Goal: Transaction & Acquisition: Download file/media

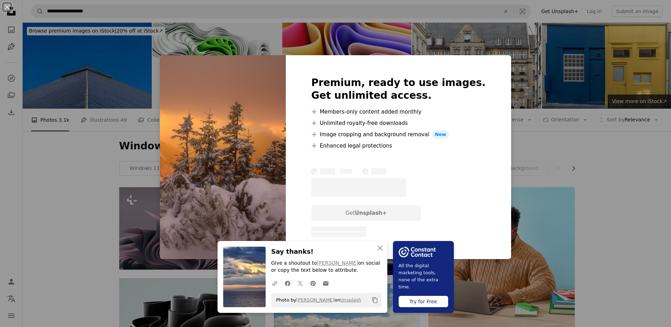
scroll to position [389, 0]
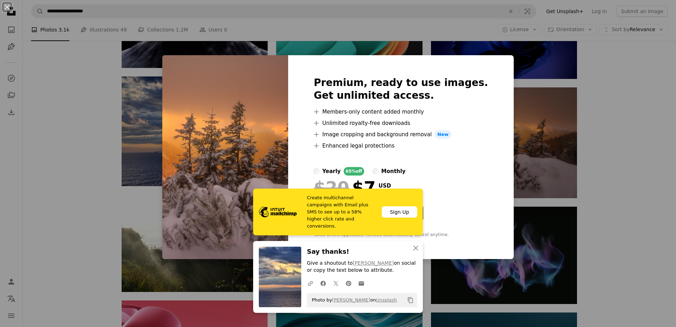
click at [620, 173] on div "An X shape Create multichannel campaigns with Email plus SMS to see up to a 58%…" at bounding box center [338, 163] width 676 height 327
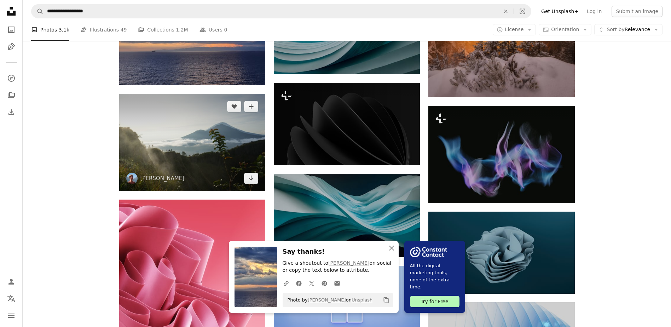
scroll to position [495, 0]
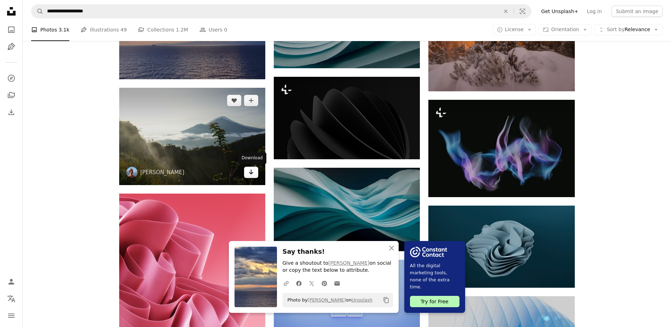
click at [252, 173] on icon "Arrow pointing down" at bounding box center [251, 172] width 6 height 8
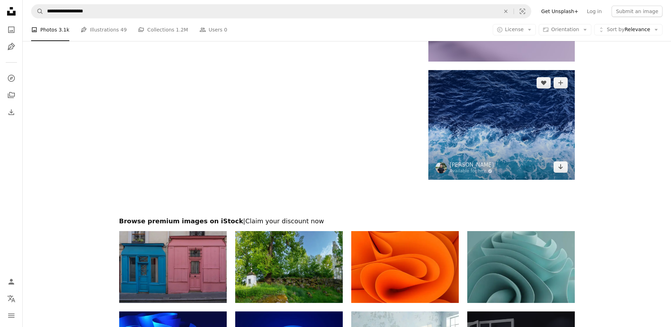
scroll to position [920, 0]
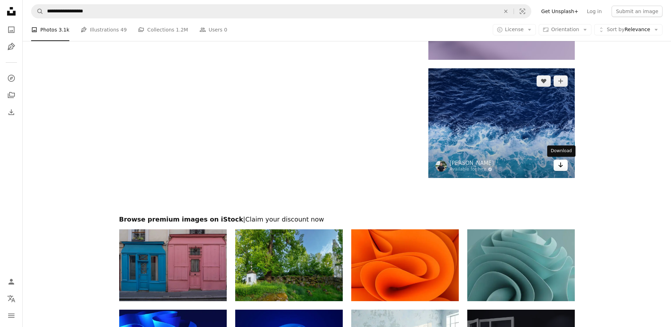
click at [560, 168] on icon "Arrow pointing down" at bounding box center [561, 165] width 6 height 8
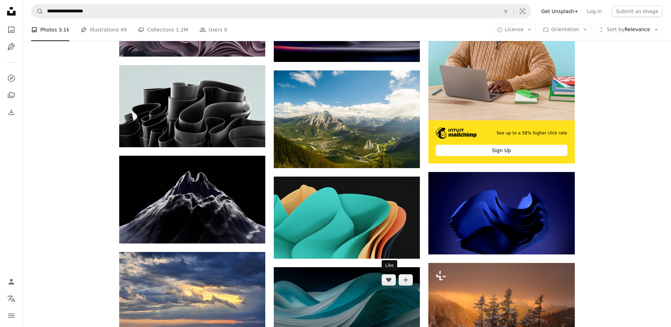
scroll to position [212, 0]
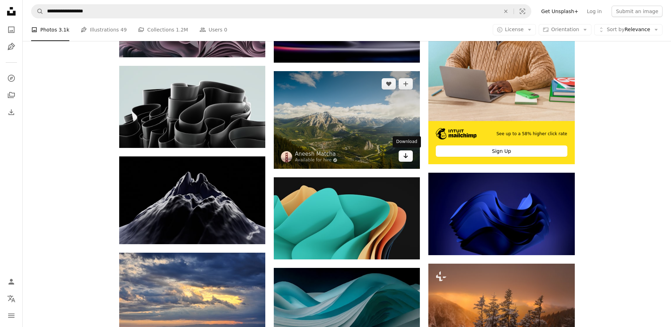
click at [403, 157] on icon "Arrow pointing down" at bounding box center [406, 155] width 6 height 8
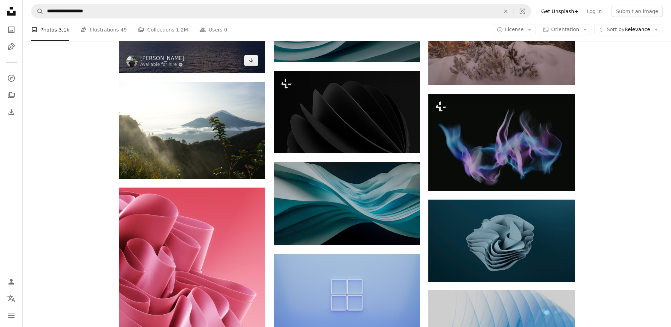
scroll to position [469, 0]
